Goal: Task Accomplishment & Management: Use online tool/utility

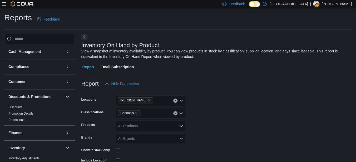
scroll to position [85, 0]
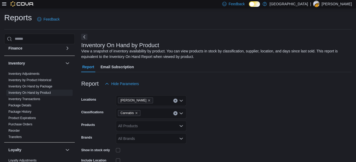
click at [4, 5] on icon at bounding box center [4, 4] width 4 height 4
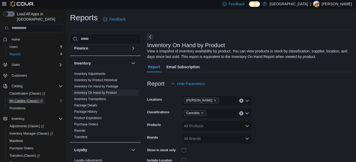
click at [21, 99] on span "My Catalog (Classic)" at bounding box center [25, 101] width 33 height 4
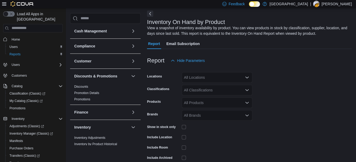
scroll to position [53, 0]
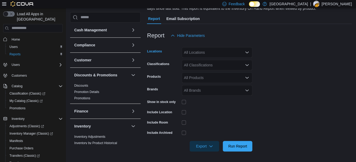
click at [207, 56] on div "All Locations" at bounding box center [217, 52] width 71 height 11
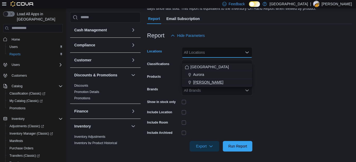
click at [200, 80] on span "[PERSON_NAME]" at bounding box center [208, 82] width 30 height 5
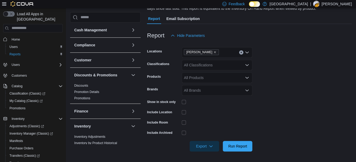
click at [339, 72] on form "Locations Aurora Cannabis Classifications All Classifications Products All Prod…" at bounding box center [249, 96] width 205 height 111
click at [201, 66] on div "All Classifications" at bounding box center [217, 65] width 71 height 11
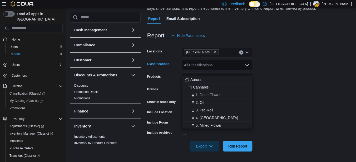
click at [194, 85] on span "Cannabis" at bounding box center [201, 87] width 16 height 5
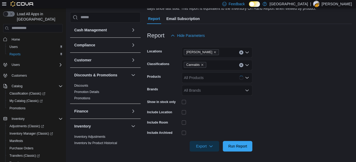
click at [300, 129] on form "Locations Aurora Cannabis Classifications Cannabis Products All Products Brands…" at bounding box center [249, 96] width 205 height 111
click at [215, 146] on span "Export" at bounding box center [204, 146] width 23 height 11
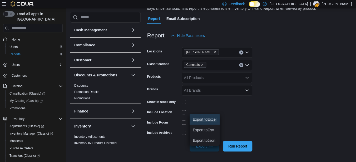
click at [201, 117] on span "Export to Excel" at bounding box center [205, 119] width 24 height 4
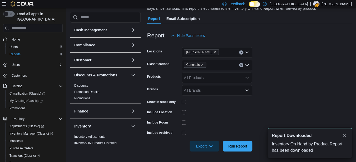
scroll to position [0, 0]
